Goal: Check status: Check status

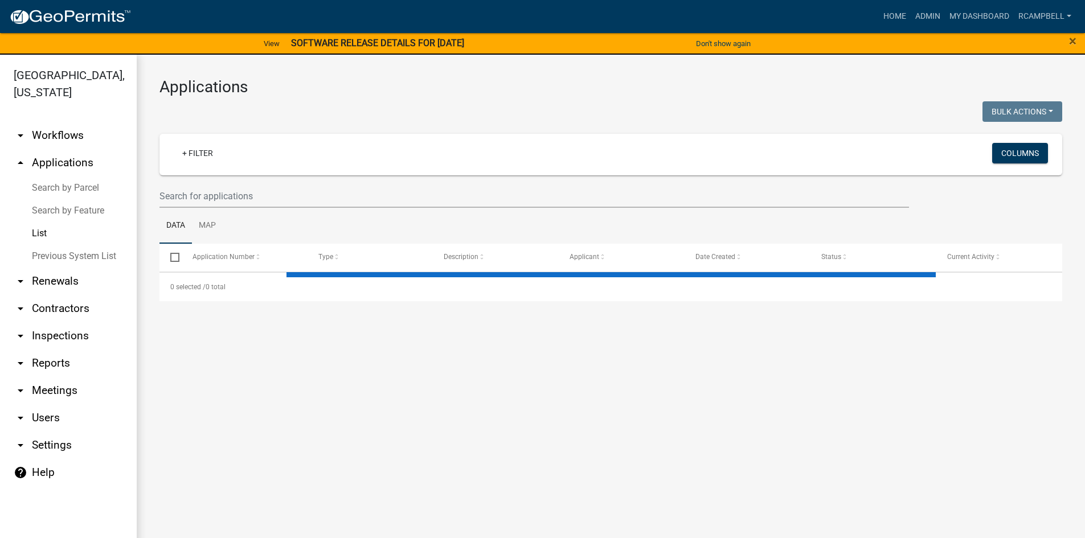
select select "3: 100"
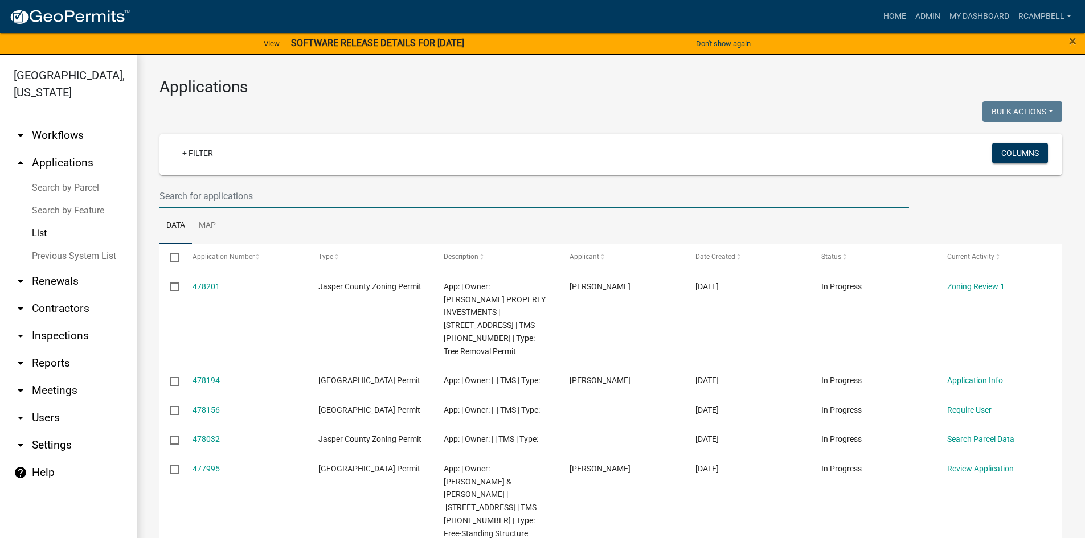
click at [194, 197] on input "text" at bounding box center [535, 196] width 750 height 23
type input "s-25-353"
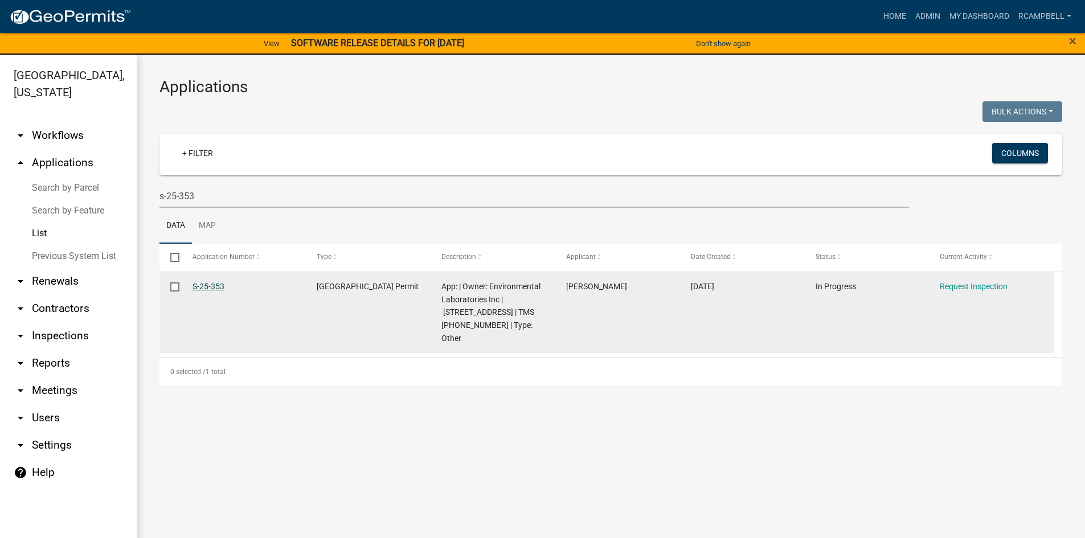
click at [210, 289] on link "S-25-353" at bounding box center [209, 286] width 32 height 9
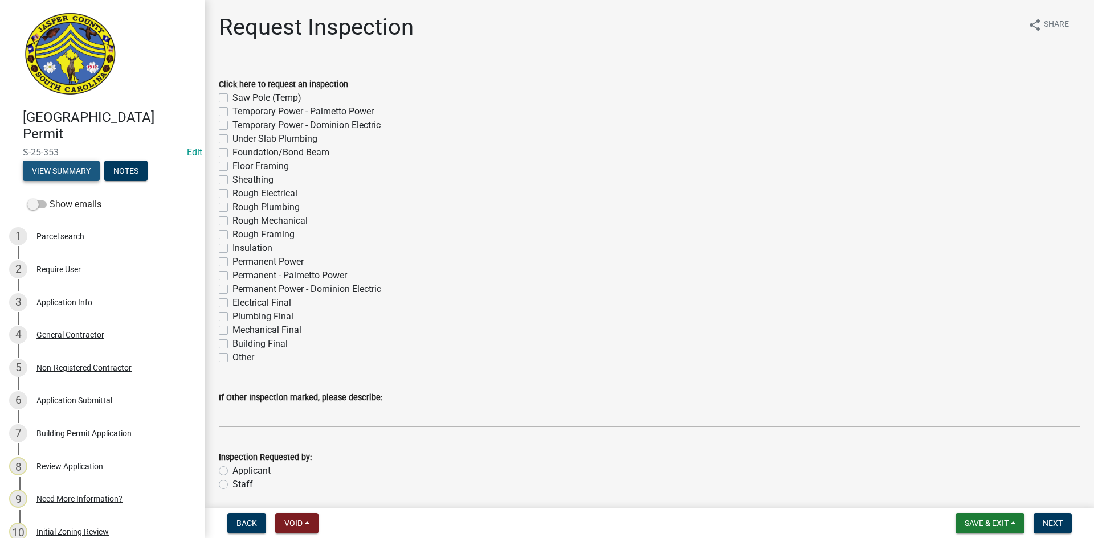
click at [55, 179] on button "View Summary" at bounding box center [61, 171] width 77 height 21
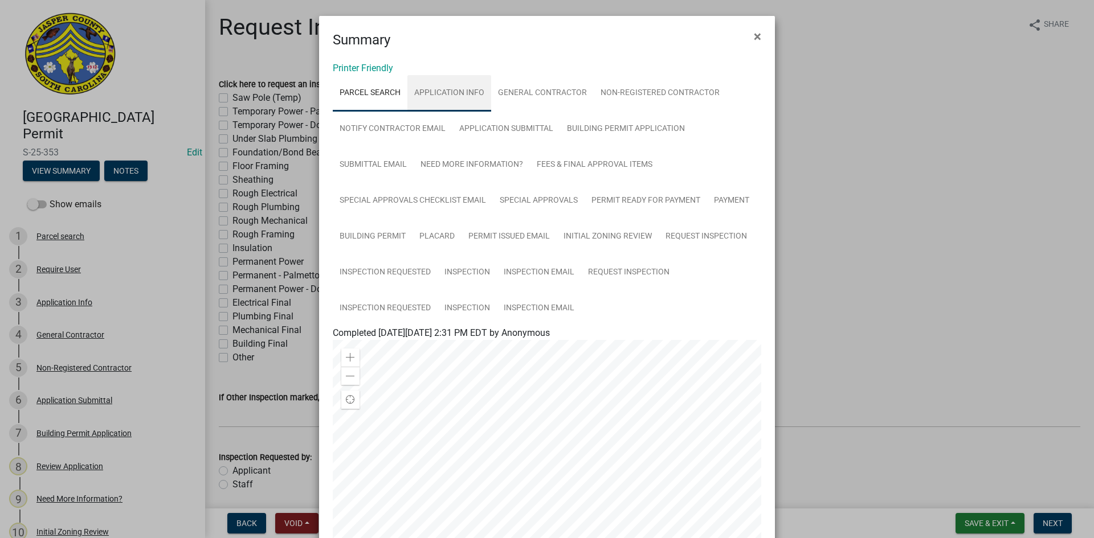
click at [447, 92] on link "Application Info" at bounding box center [449, 93] width 84 height 36
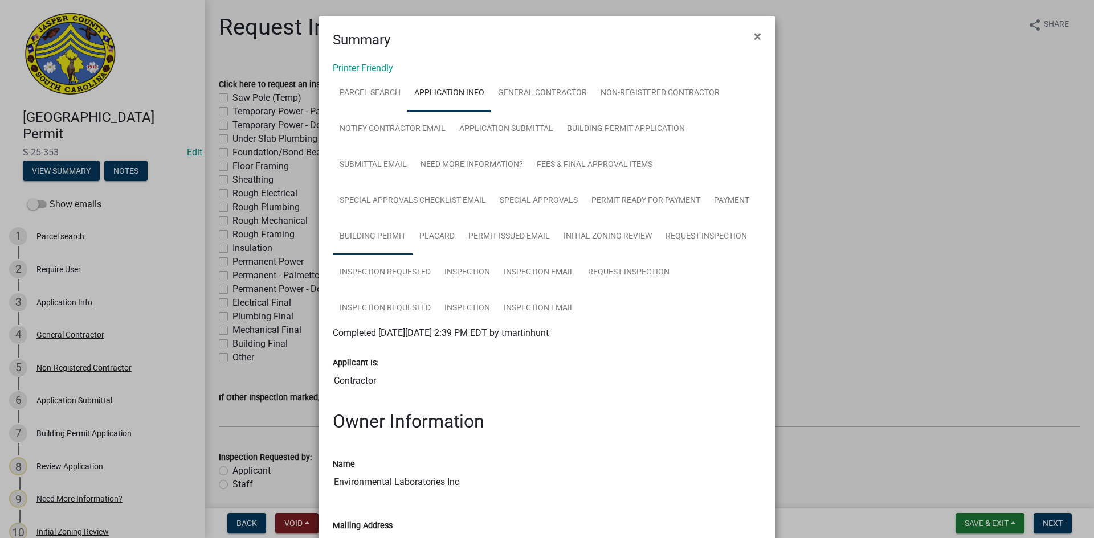
click at [375, 223] on link "Building Permit" at bounding box center [373, 237] width 80 height 36
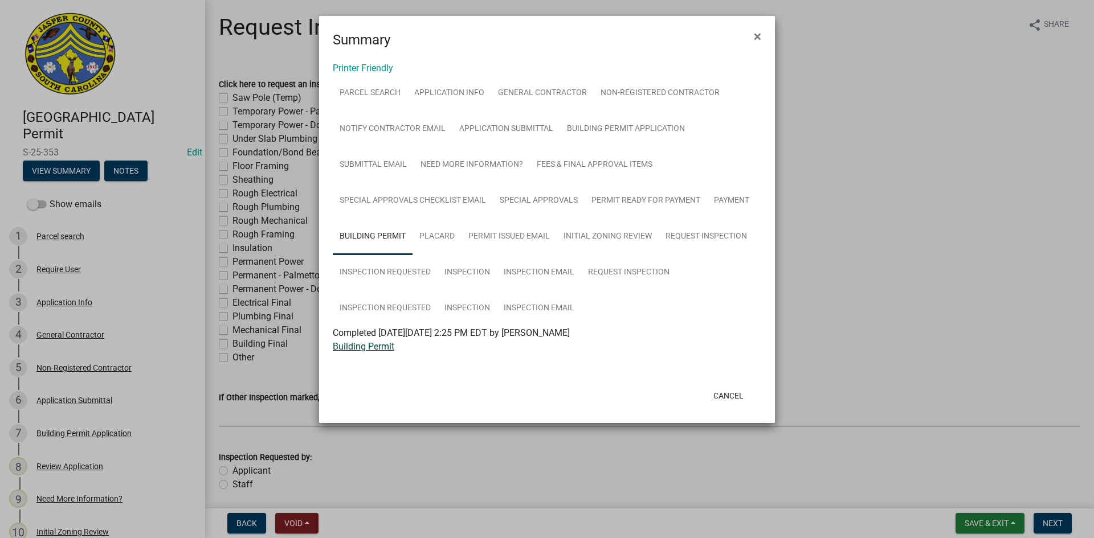
click at [367, 350] on link "Building Permit" at bounding box center [364, 346] width 62 height 11
click at [754, 36] on span "×" at bounding box center [757, 36] width 7 height 16
